Goal: Find specific page/section

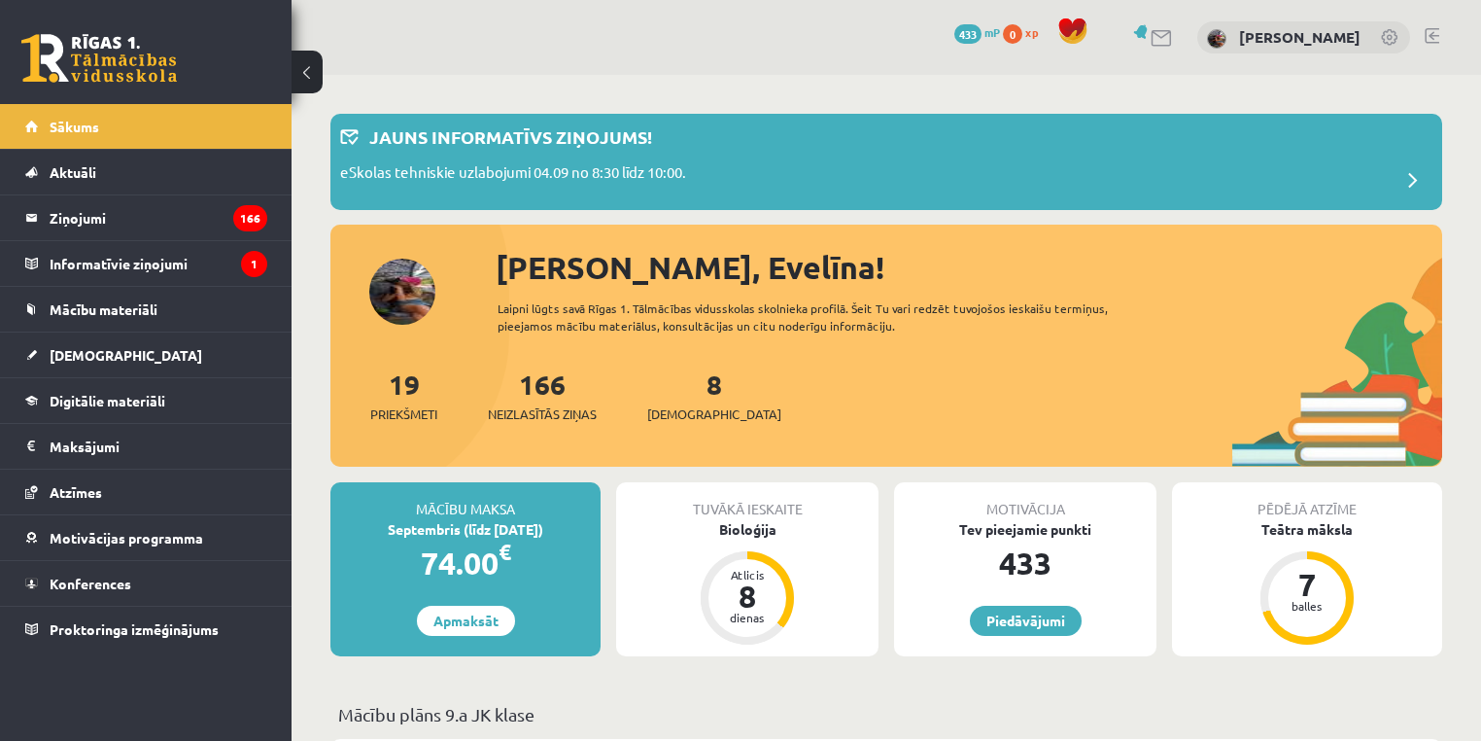
drag, startPoint x: 713, startPoint y: 395, endPoint x: 689, endPoint y: 399, distance: 24.8
click at [712, 395] on div "19 Priekšmeti 166 Neizlasītās ziņas 8 [DEMOGRAPHIC_DATA]" at bounding box center [886, 416] width 1112 height 104
drag, startPoint x: 456, startPoint y: 436, endPoint x: 478, endPoint y: 436, distance: 22.4
click at [478, 436] on div "19 Priekšmeti 166 Neizlasītās ziņas 8 Ieskaites" at bounding box center [886, 416] width 1112 height 104
click at [655, 396] on div "8 Ieskaites" at bounding box center [714, 394] width 134 height 60
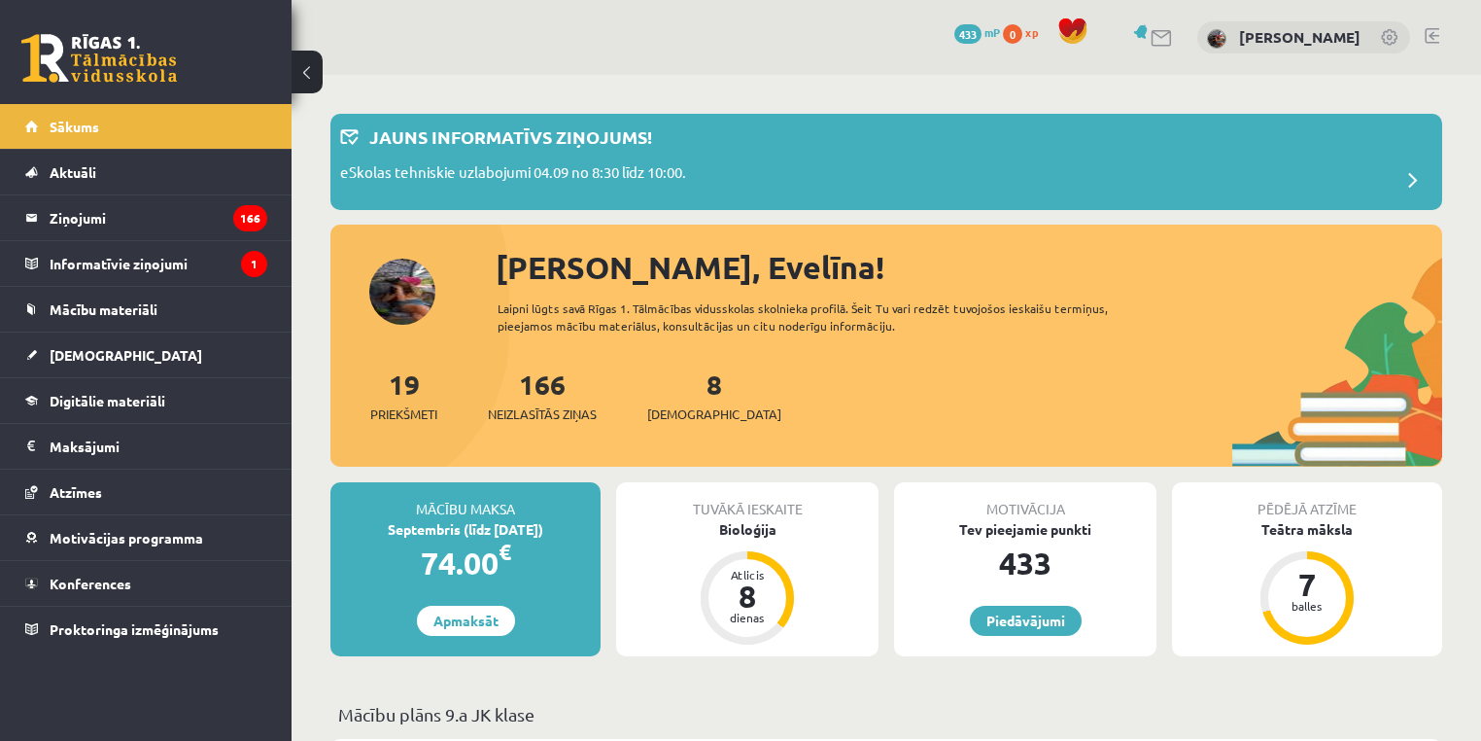
click at [692, 396] on div "8 Ieskaites" at bounding box center [714, 394] width 134 height 60
drag, startPoint x: 679, startPoint y: 428, endPoint x: 686, endPoint y: 411, distance: 17.9
click at [682, 421] on div "19 Priekšmeti 166 Neizlasītās ziņas 8 Ieskaites" at bounding box center [886, 416] width 1112 height 104
click at [686, 411] on span "[DEMOGRAPHIC_DATA]" at bounding box center [714, 413] width 134 height 19
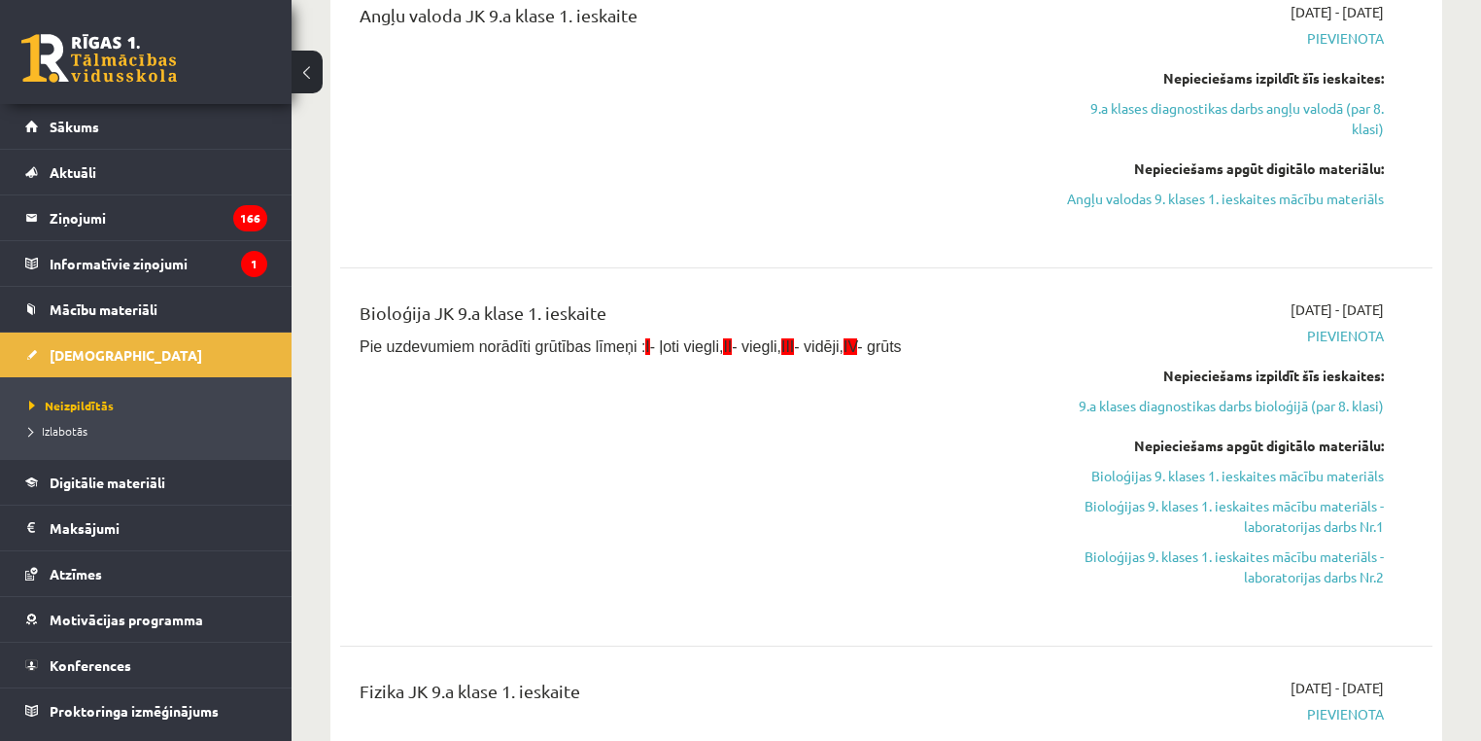
scroll to position [634, 0]
